Goal: Task Accomplishment & Management: Manage account settings

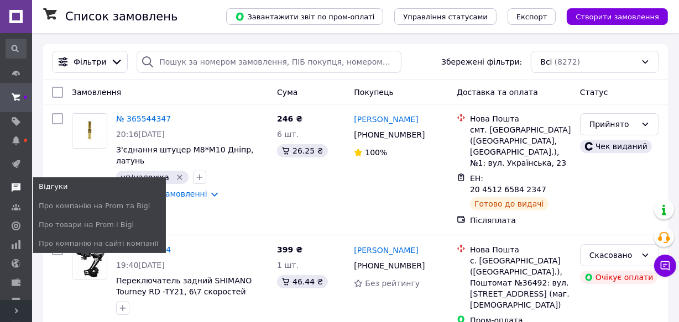
click at [16, 184] on icon at bounding box center [16, 188] width 9 height 9
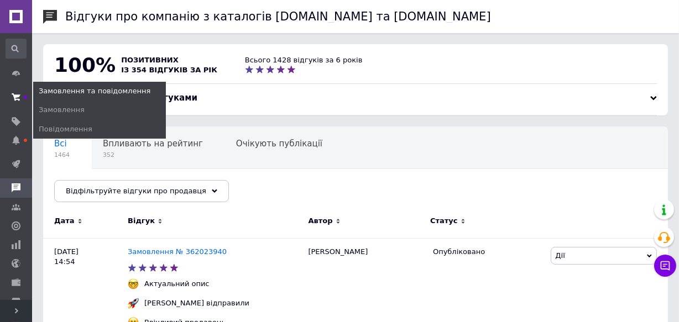
click at [11, 94] on span at bounding box center [16, 97] width 32 height 20
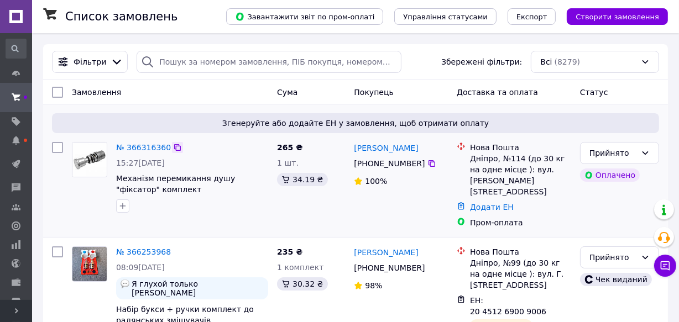
click at [174, 146] on icon at bounding box center [177, 147] width 7 height 7
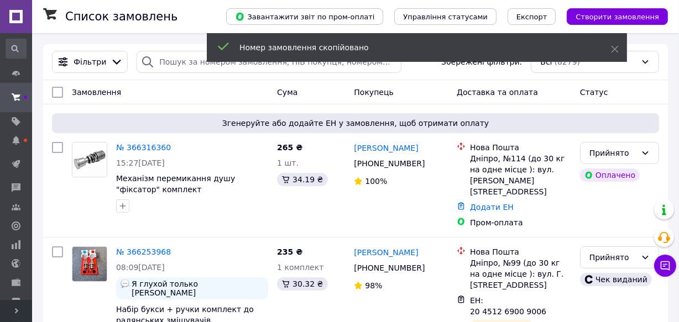
click at [156, 147] on link "№ 366316360" at bounding box center [143, 147] width 55 height 9
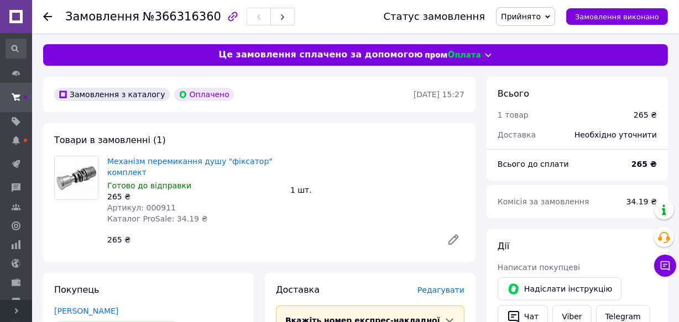
drag, startPoint x: 17, startPoint y: 47, endPoint x: 40, endPoint y: 48, distance: 23.2
click at [18, 48] on icon at bounding box center [14, 48] width 11 height 11
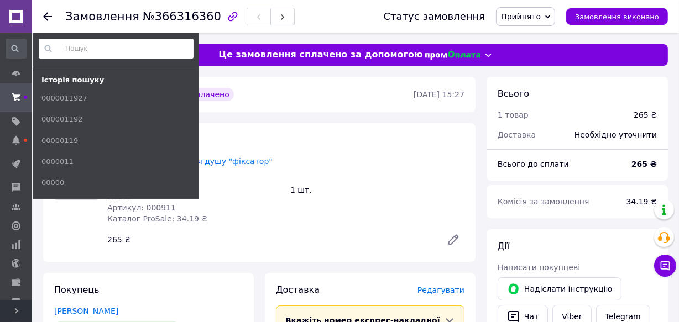
click at [85, 51] on input at bounding box center [116, 49] width 155 height 20
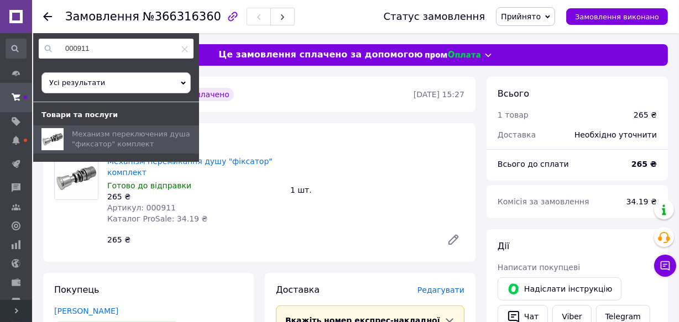
type input "000911"
click at [96, 141] on span "Механизм переключения душа "фиксатор" комплект" at bounding box center [131, 139] width 118 height 18
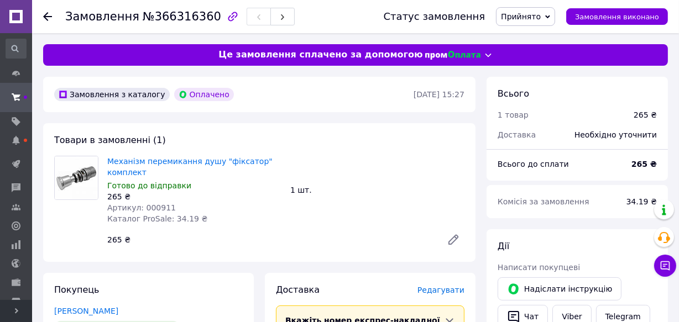
click at [222, 232] on div "Механізм перемикання душу "фіксатор" комплект Готово до відправки 265 ₴ Артикул…" at bounding box center [286, 204] width 366 height 100
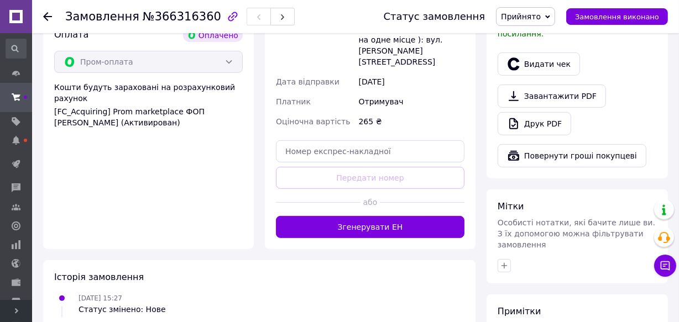
scroll to position [402, 0]
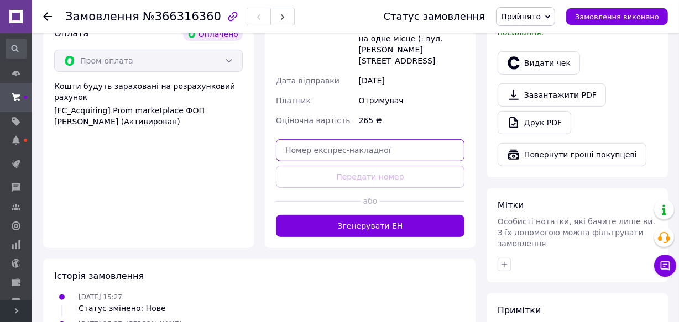
click at [317, 139] on input "text" at bounding box center [370, 150] width 189 height 22
paste input "20451269147111"
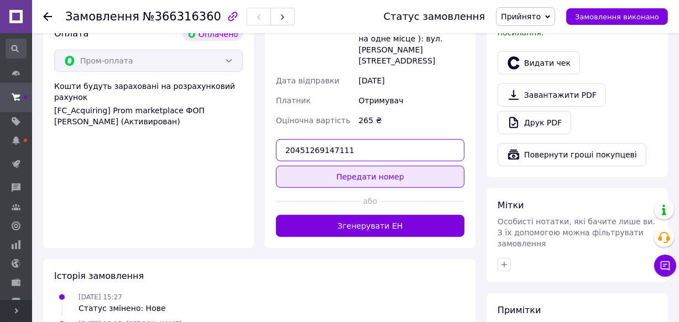
type input "20451269147111"
click at [354, 166] on button "Передати номер" at bounding box center [370, 177] width 189 height 22
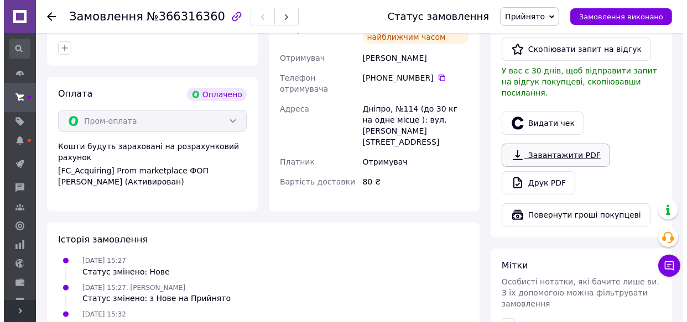
scroll to position [251, 0]
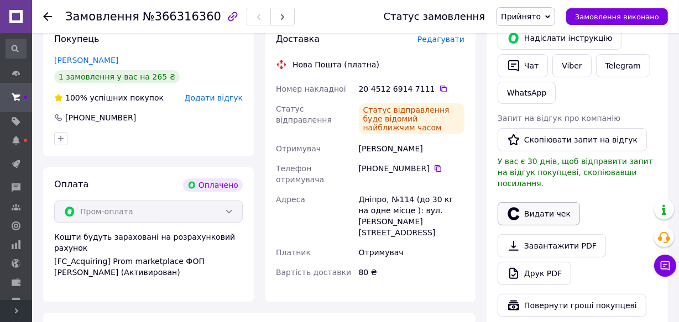
click at [540, 204] on button "Видати чек" at bounding box center [539, 213] width 82 height 23
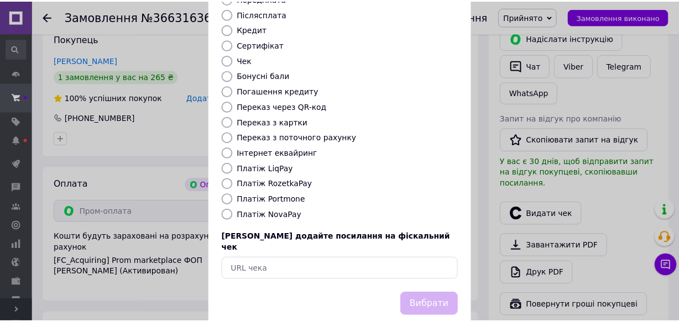
scroll to position [150, 0]
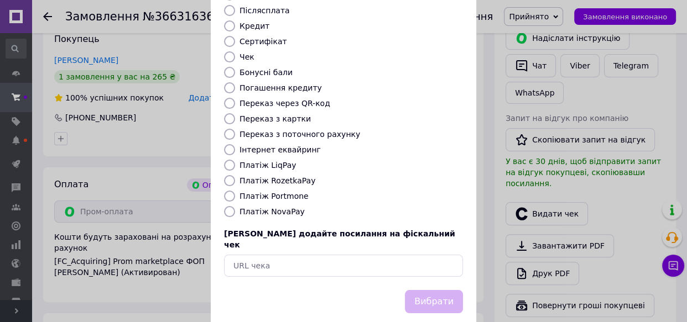
click at [229, 175] on input "Платіж RozetkaPay" at bounding box center [229, 180] width 11 height 11
radio input "true"
click at [433, 290] on button "Вибрати" at bounding box center [434, 302] width 58 height 24
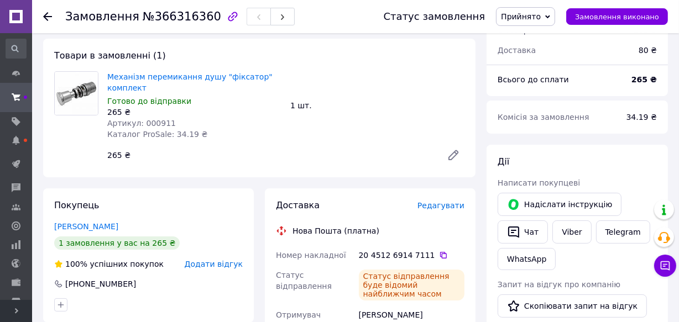
scroll to position [50, 0]
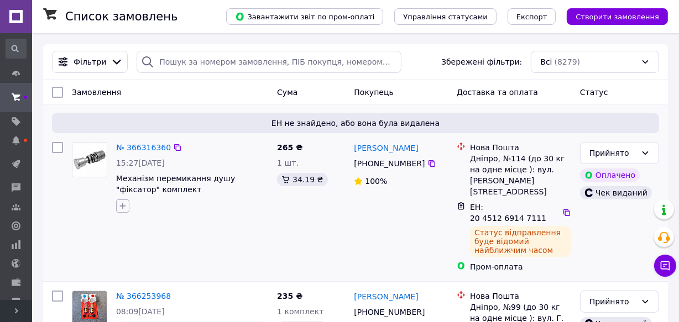
click at [121, 207] on icon "button" at bounding box center [122, 206] width 9 height 9
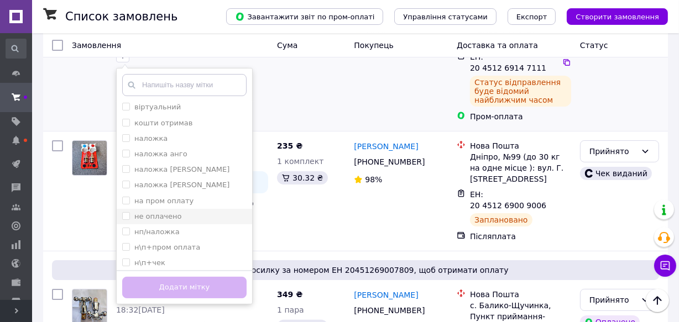
scroll to position [50, 0]
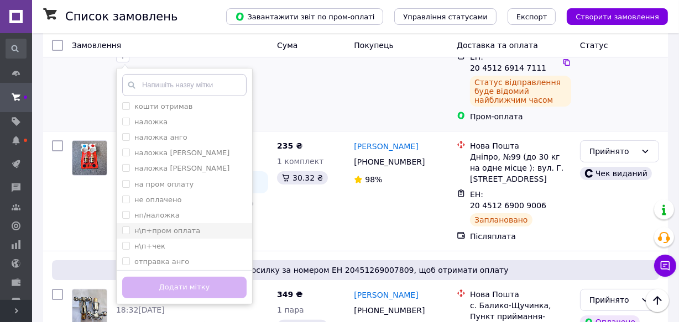
click at [128, 230] on input "н\п+пром оплата" at bounding box center [125, 230] width 7 height 7
checkbox input "true"
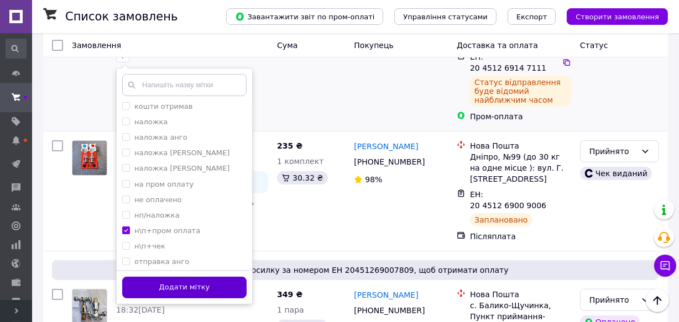
click at [179, 288] on button "Додати мітку" at bounding box center [184, 288] width 124 height 22
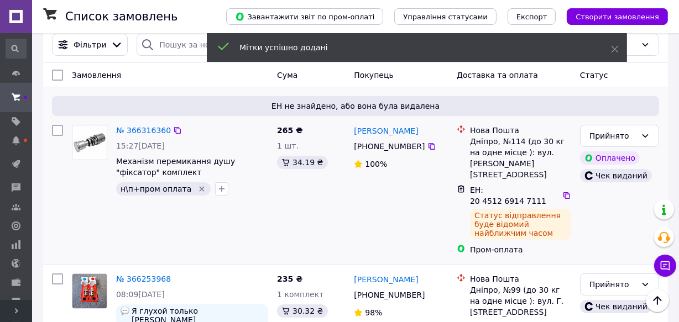
scroll to position [0, 0]
